Goal: Task Accomplishment & Management: Manage account settings

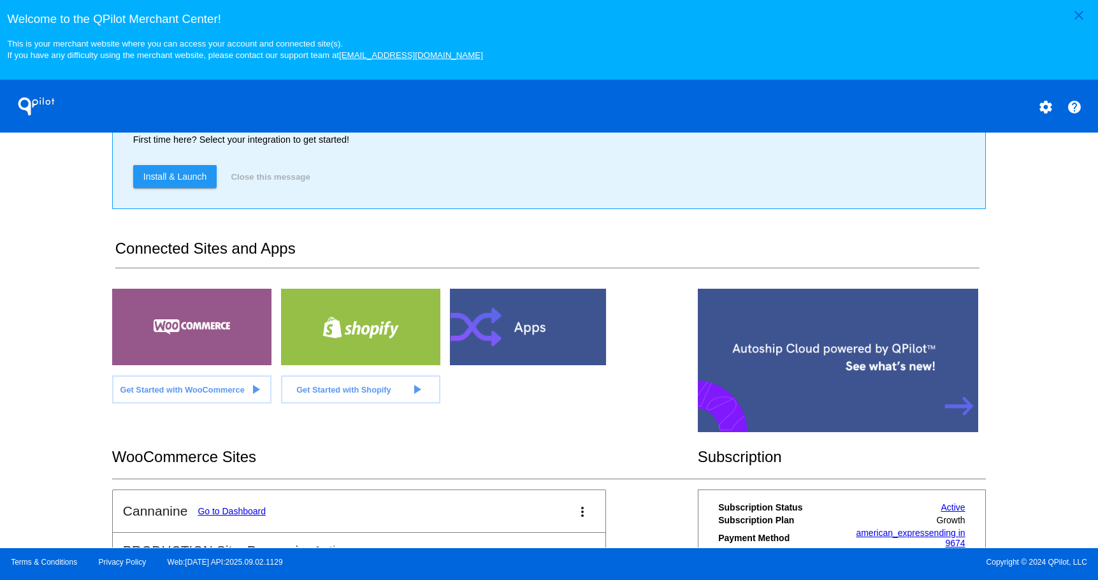
scroll to position [277, 0]
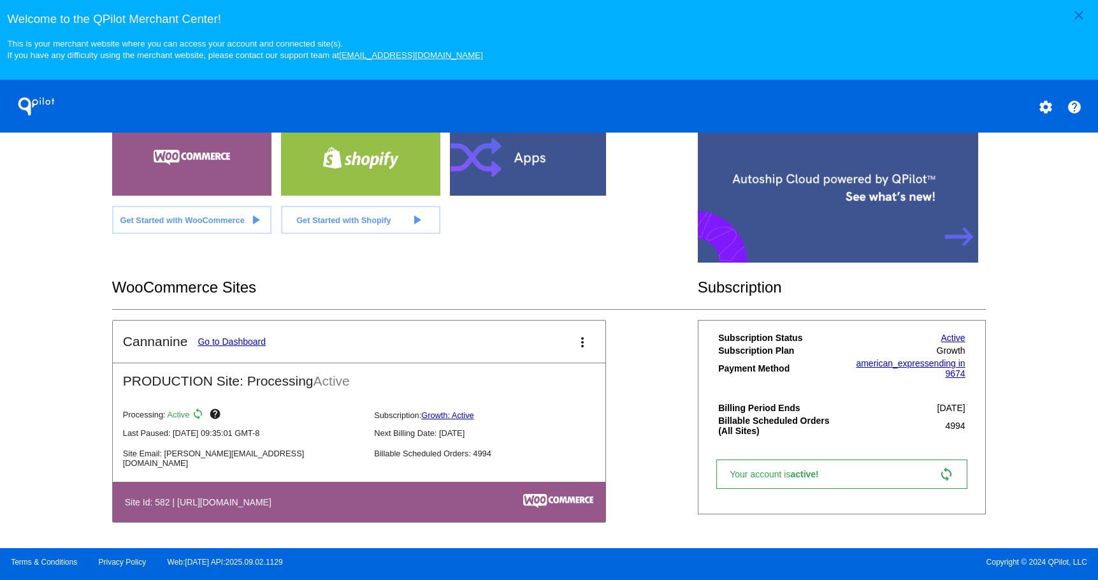
click at [222, 338] on link "Go to Dashboard" at bounding box center [231, 341] width 68 height 10
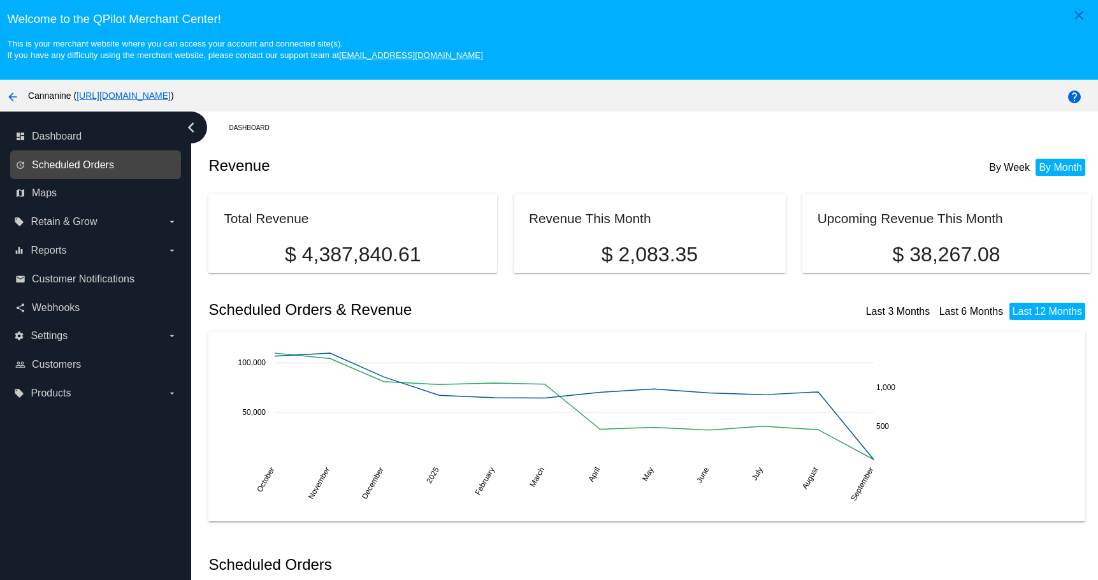
click at [66, 161] on span "Scheduled Orders" at bounding box center [73, 164] width 82 height 11
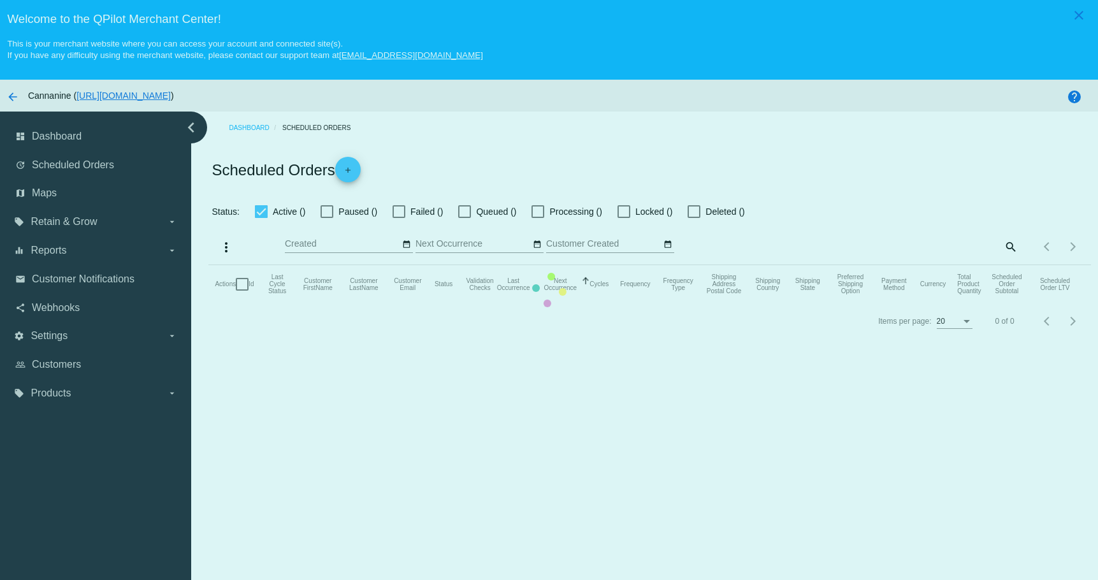
checkbox input "true"
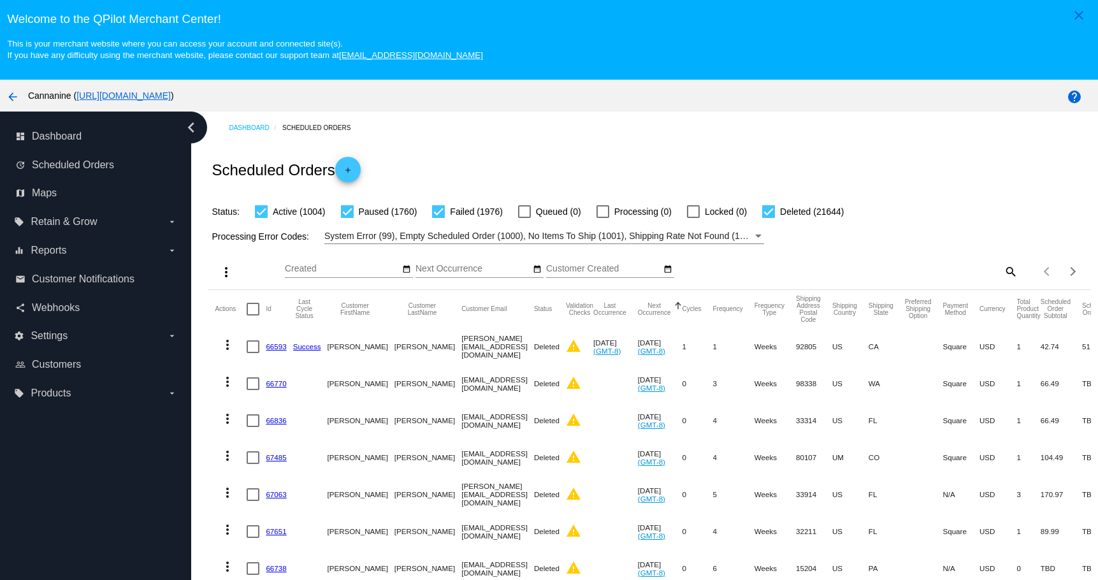
click at [1002, 267] on mat-icon "search" at bounding box center [1009, 271] width 15 height 20
click at [918, 269] on input "Search" at bounding box center [908, 269] width 220 height 10
paste input "[EMAIL_ADDRESS][DOMAIN_NAME]"
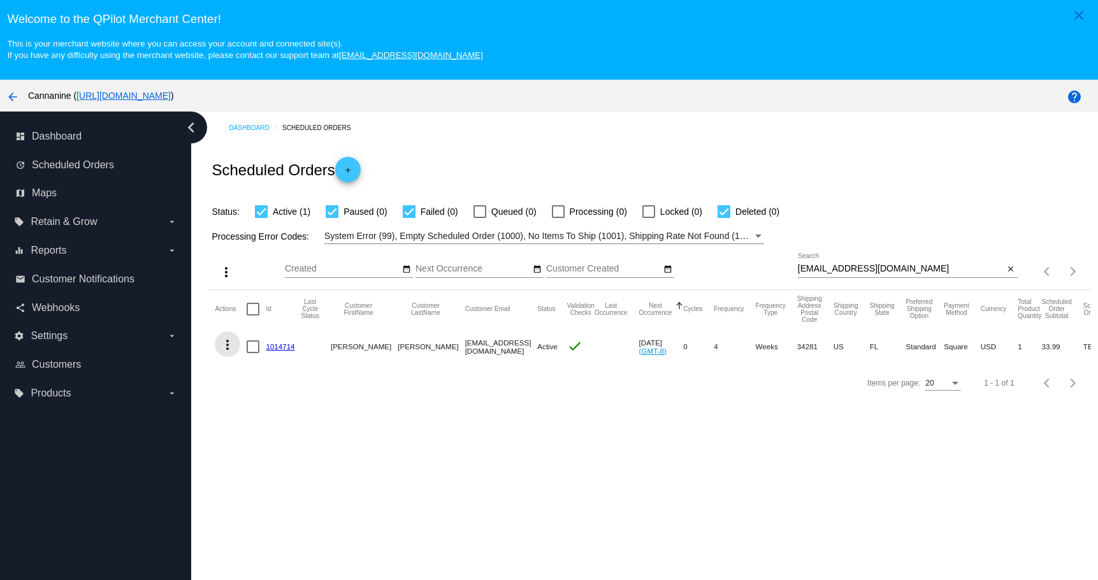
click at [224, 344] on mat-icon "more_vert" at bounding box center [227, 344] width 15 height 15
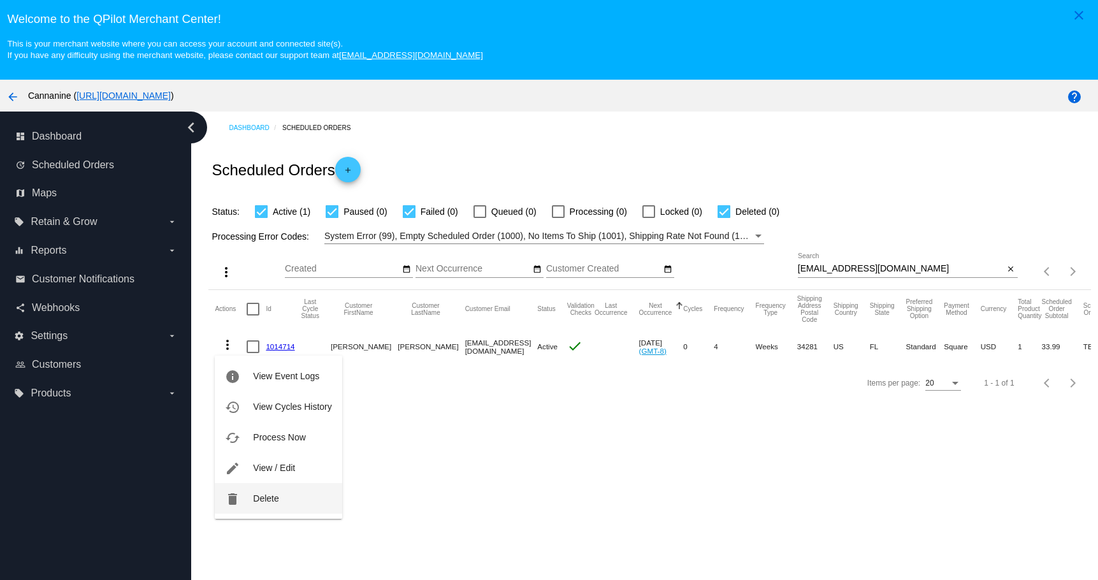
click at [251, 494] on button "delete Delete" at bounding box center [278, 498] width 127 height 31
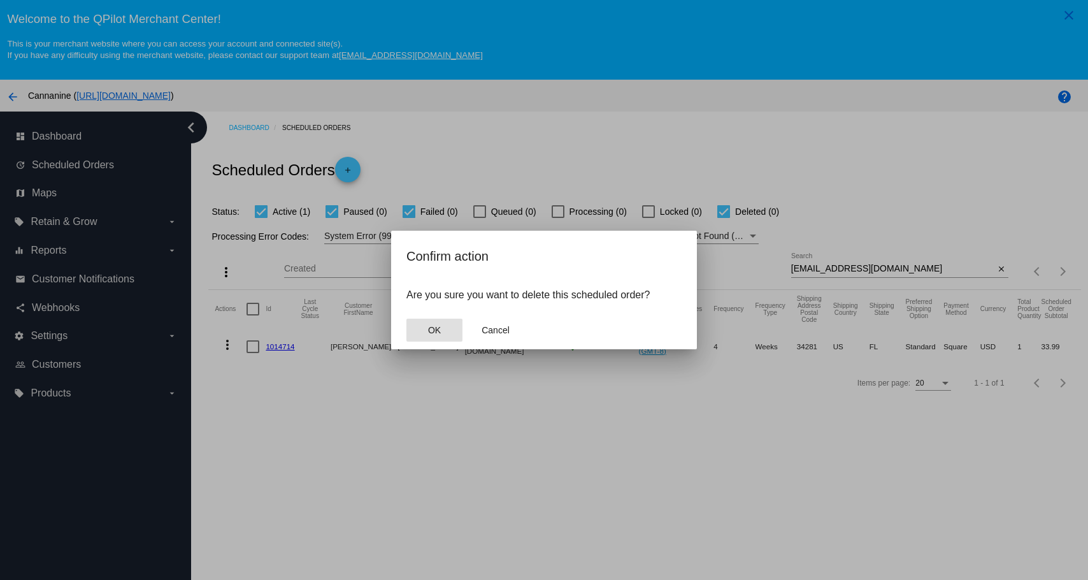
click at [447, 330] on button "OK" at bounding box center [434, 330] width 56 height 23
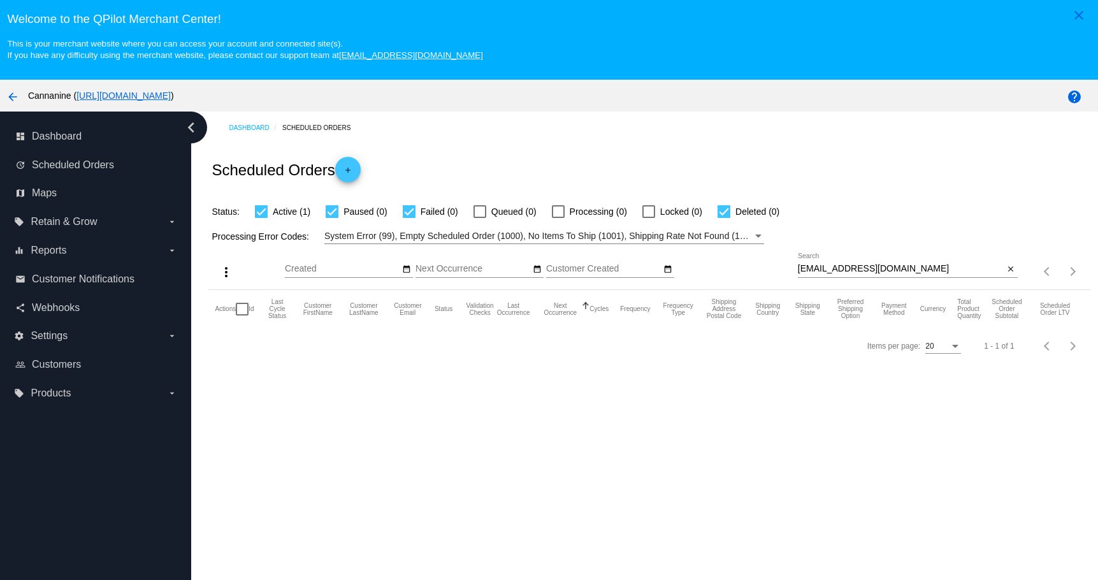
click at [926, 268] on input "[EMAIL_ADDRESS][DOMAIN_NAME]" at bounding box center [901, 269] width 206 height 10
type input "[EMAIL_ADDRESS][DOMAIN_NAME]"
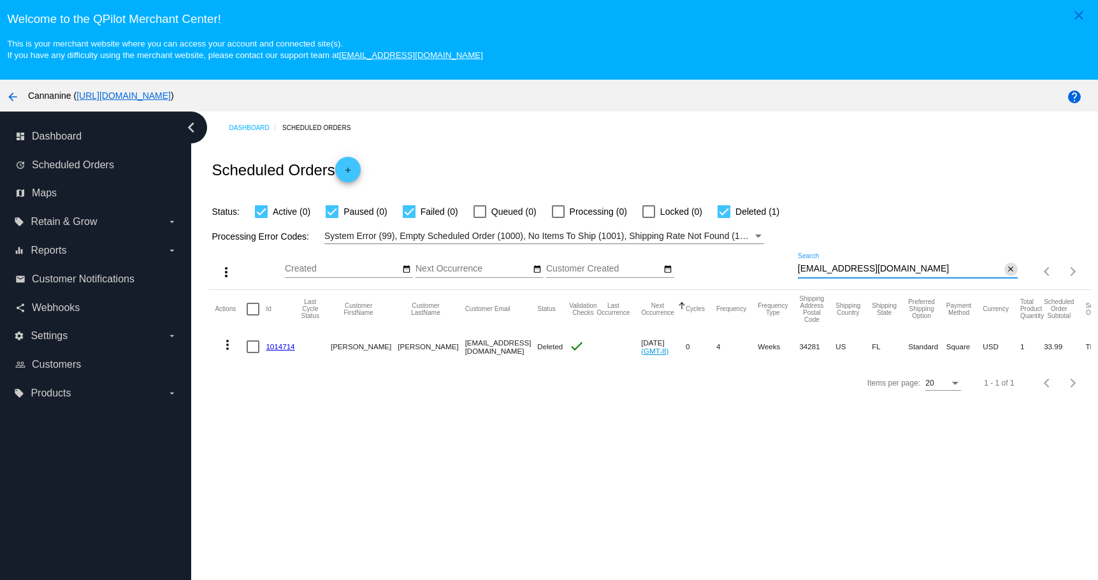
click at [1006, 271] on mat-icon "close" at bounding box center [1010, 269] width 9 height 10
